Goal: Complete application form: Complete application form

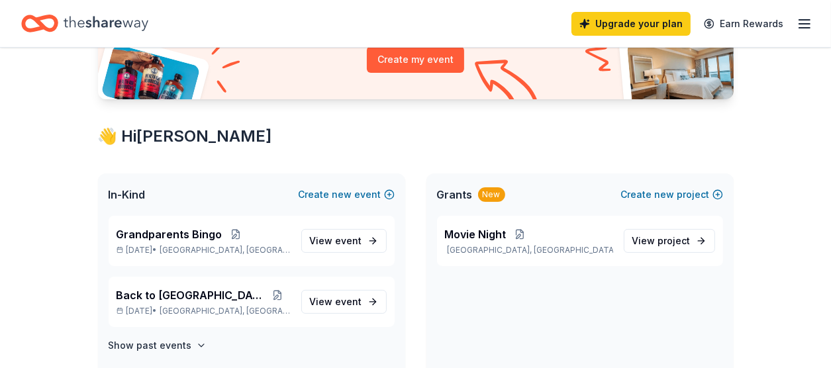
scroll to position [265, 0]
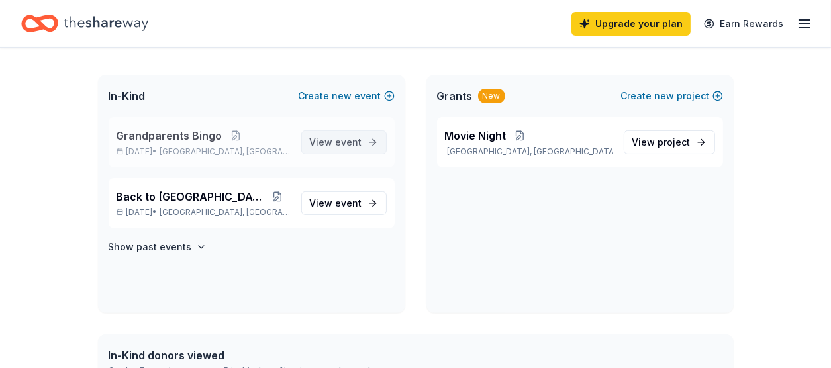
click at [353, 144] on span "event" at bounding box center [349, 141] width 26 height 11
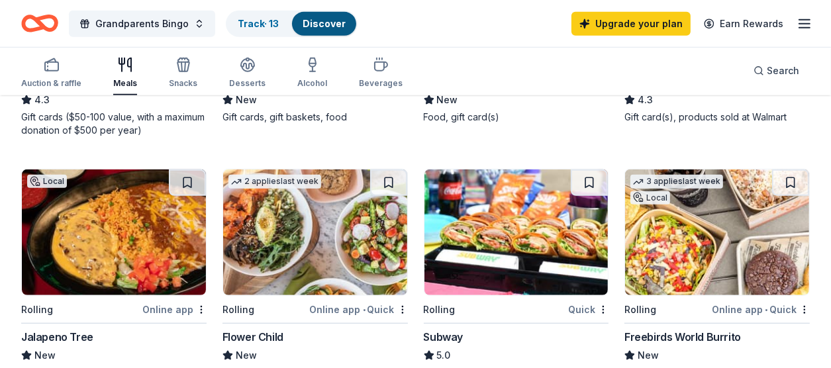
scroll to position [861, 0]
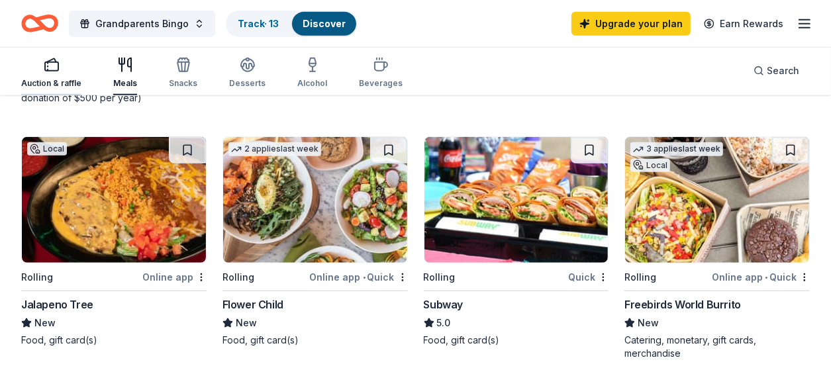
click at [43, 77] on div "Auction & raffle" at bounding box center [51, 73] width 60 height 32
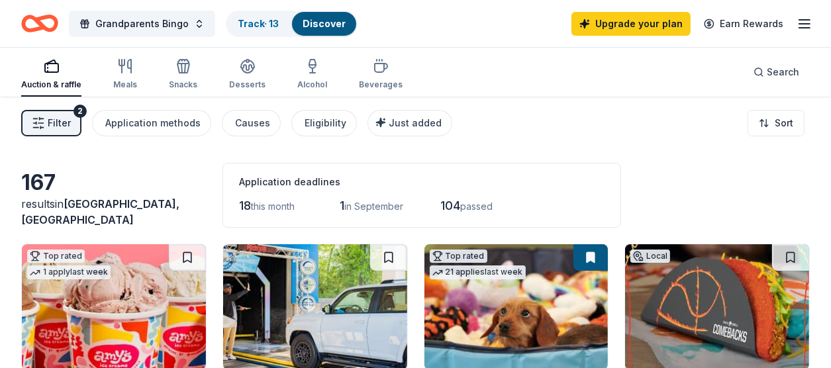
scroll to position [132, 0]
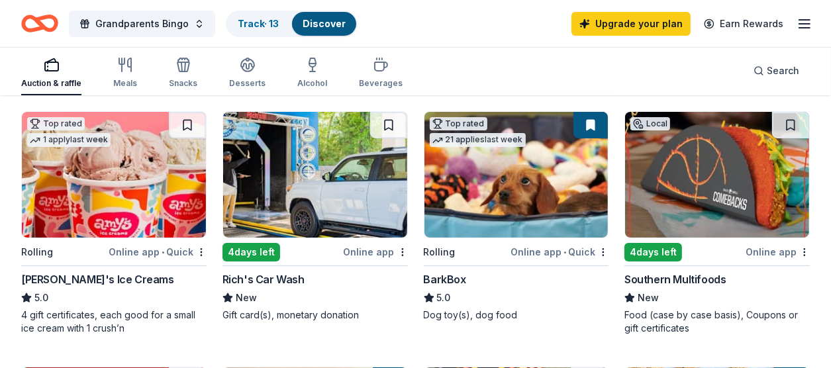
click at [329, 272] on div "Rich's Car Wash" at bounding box center [315, 280] width 185 height 16
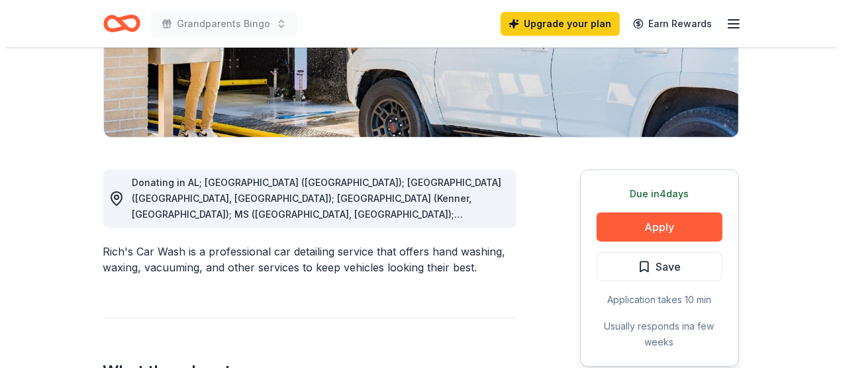
scroll to position [265, 0]
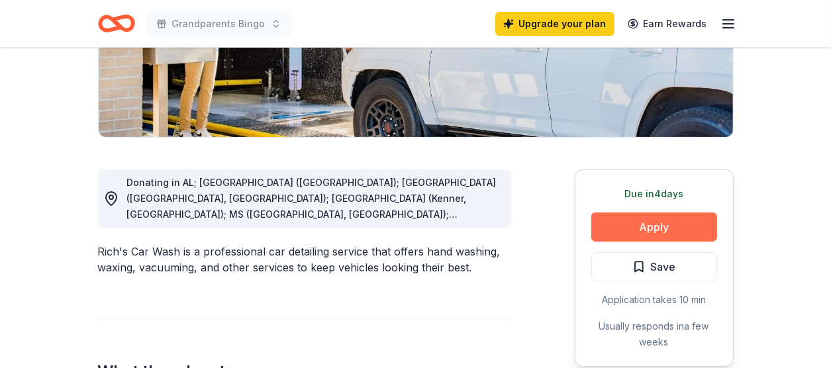
click at [663, 230] on button "Apply" at bounding box center [654, 227] width 126 height 29
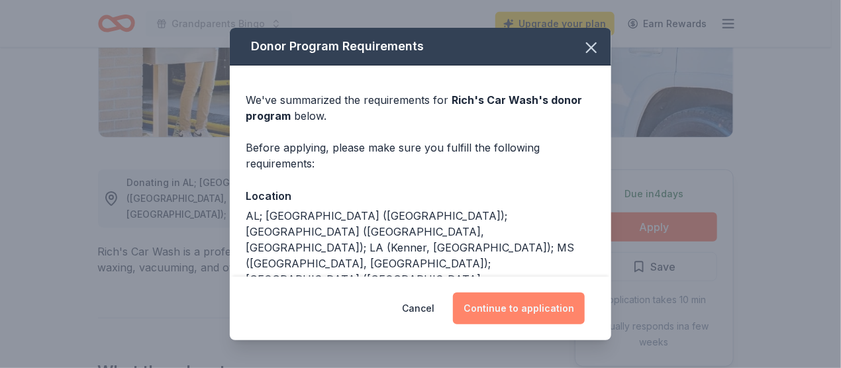
click at [530, 309] on button "Continue to application" at bounding box center [519, 309] width 132 height 32
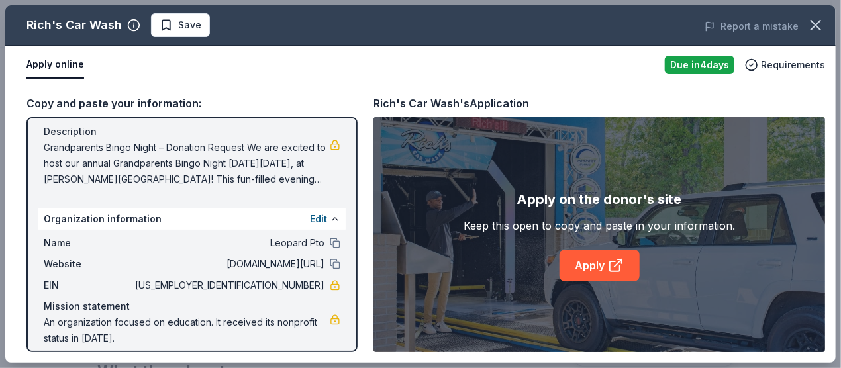
scroll to position [143, 0]
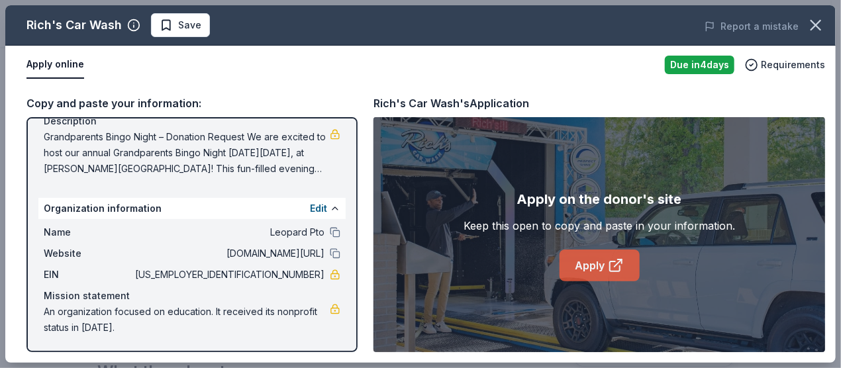
click at [620, 274] on link "Apply" at bounding box center [600, 266] width 80 height 32
